Goal: Transaction & Acquisition: Purchase product/service

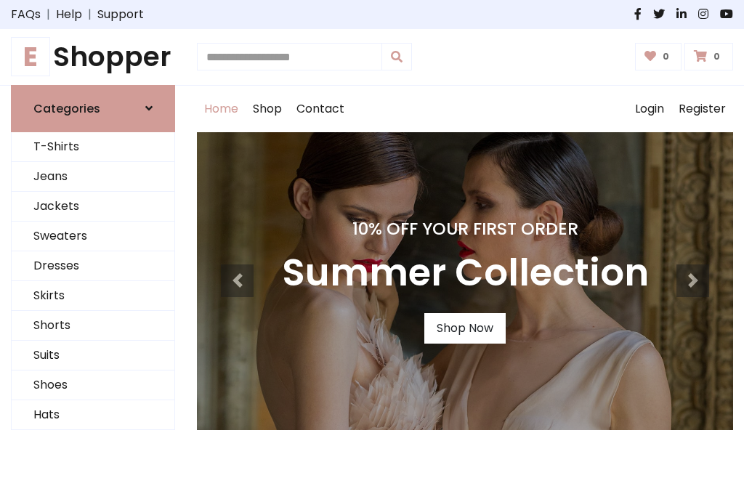
click at [372, 239] on h4 "10% Off Your First Order" at bounding box center [465, 229] width 367 height 20
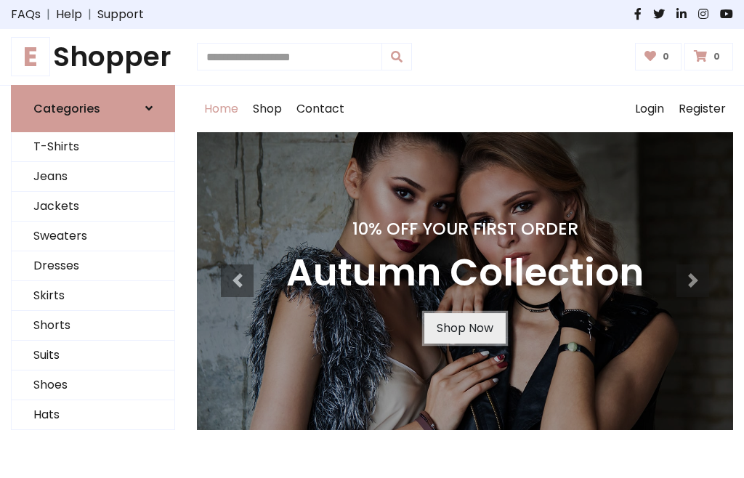
click at [464, 328] on link "Shop Now" at bounding box center [464, 328] width 81 height 31
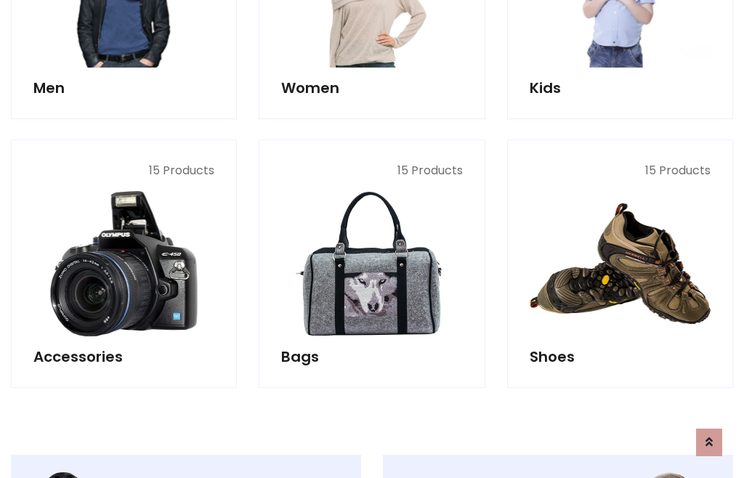
scroll to position [1448, 0]
